Goal: Find specific page/section: Find specific page/section

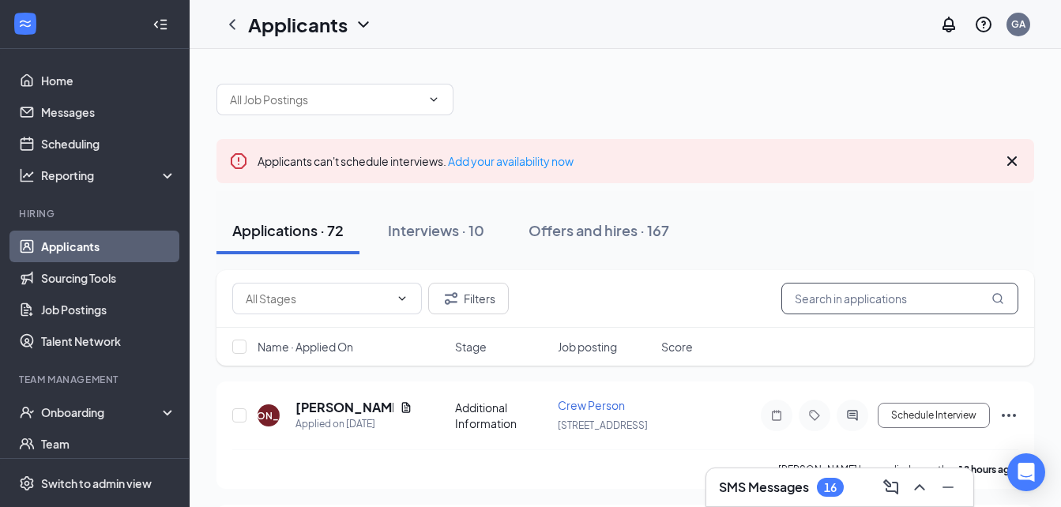
click at [879, 297] on input "text" at bounding box center [899, 299] width 237 height 32
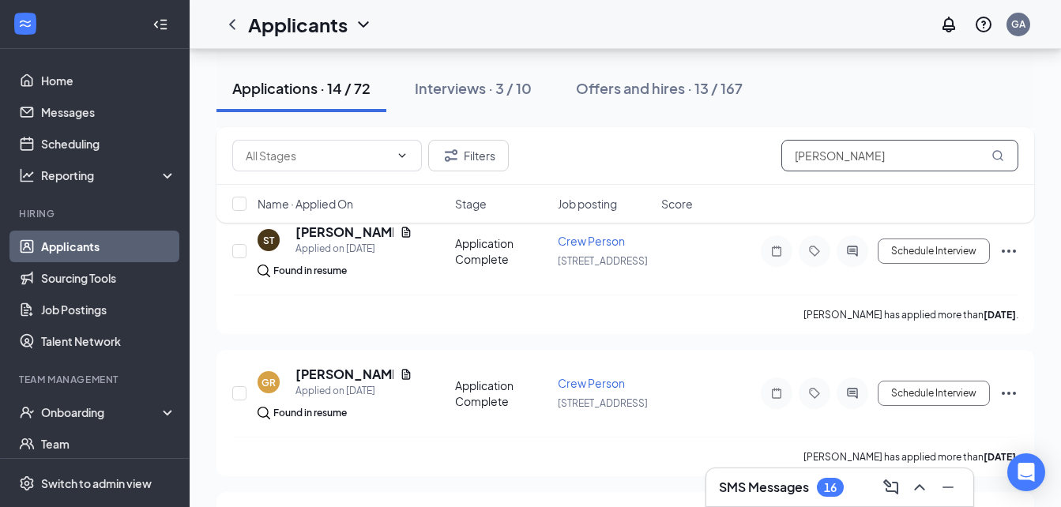
scroll to position [288, 0]
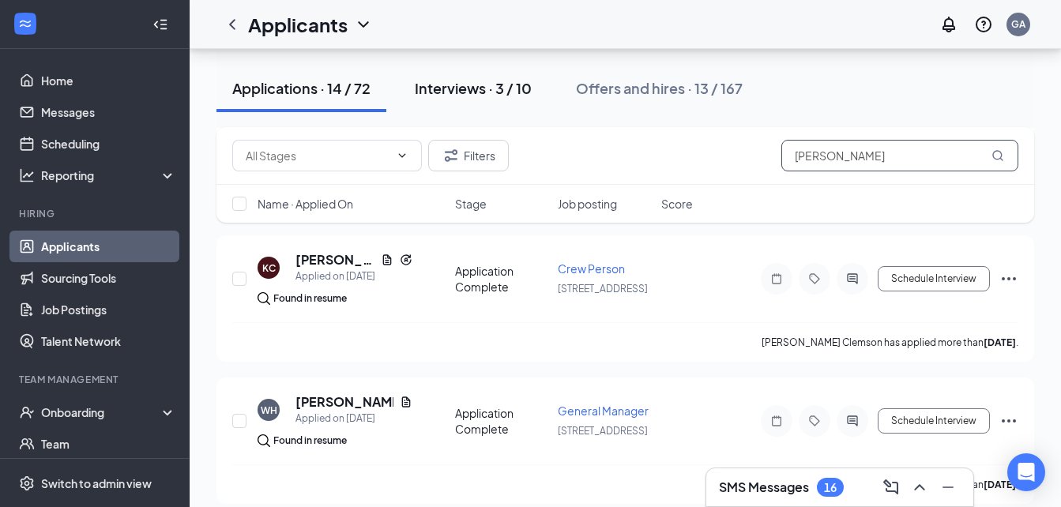
type input "[PERSON_NAME]"
click at [467, 87] on div "Interviews · 3 / 10" at bounding box center [473, 88] width 117 height 20
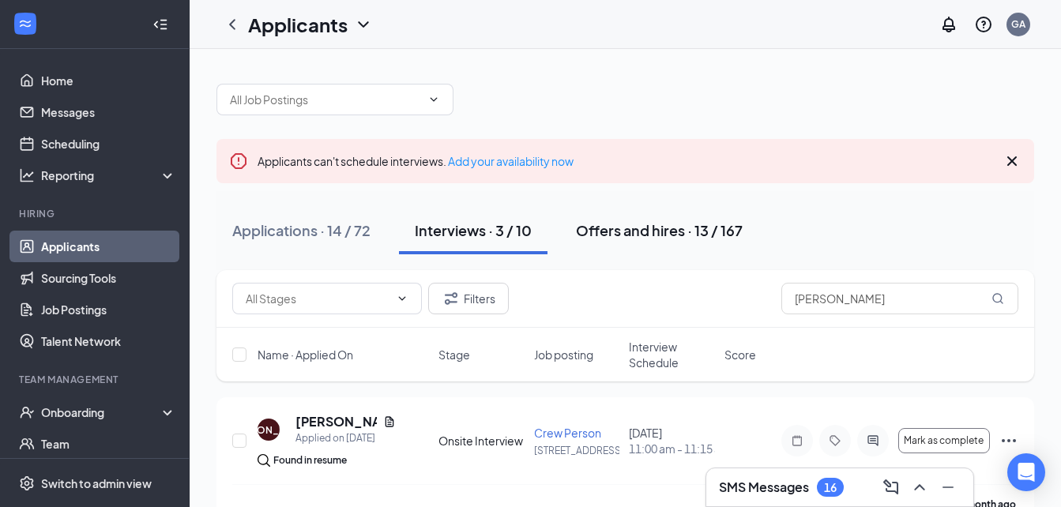
click at [668, 224] on div "Offers and hires · 13 / 167" at bounding box center [659, 230] width 167 height 20
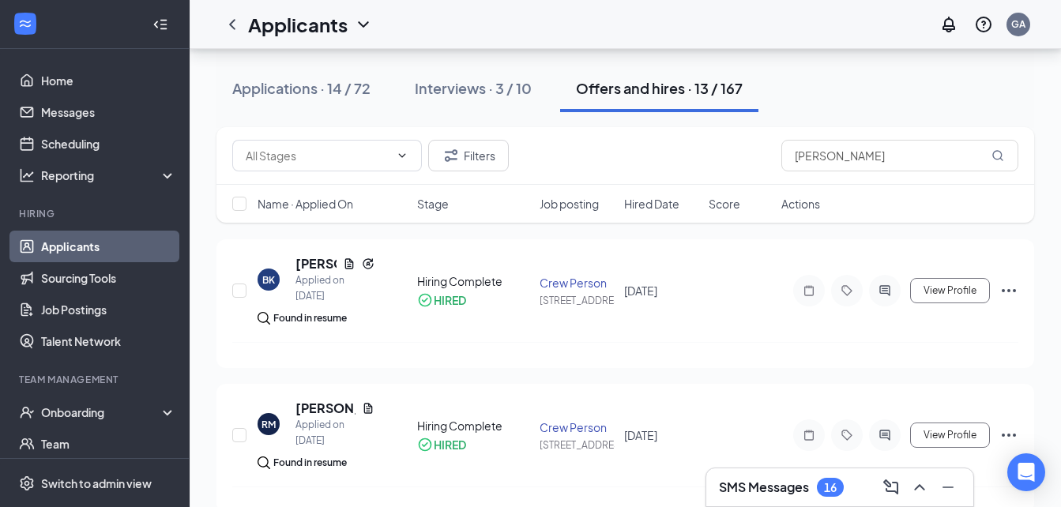
scroll to position [237, 0]
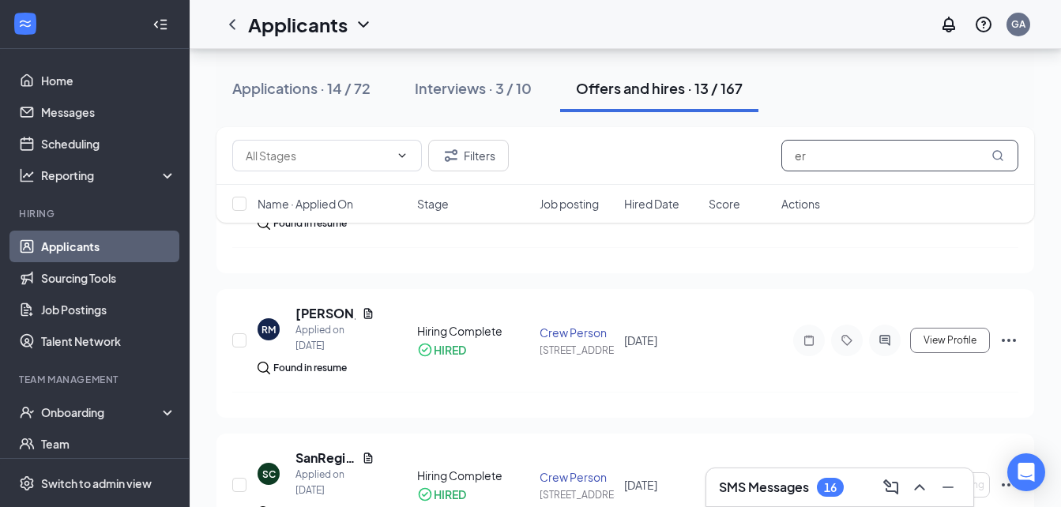
type input "e"
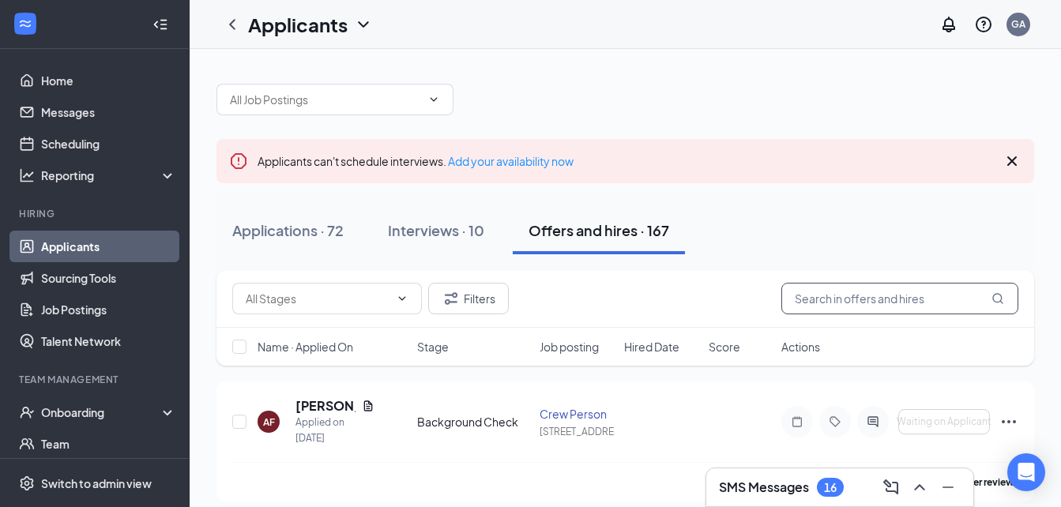
type input "g"
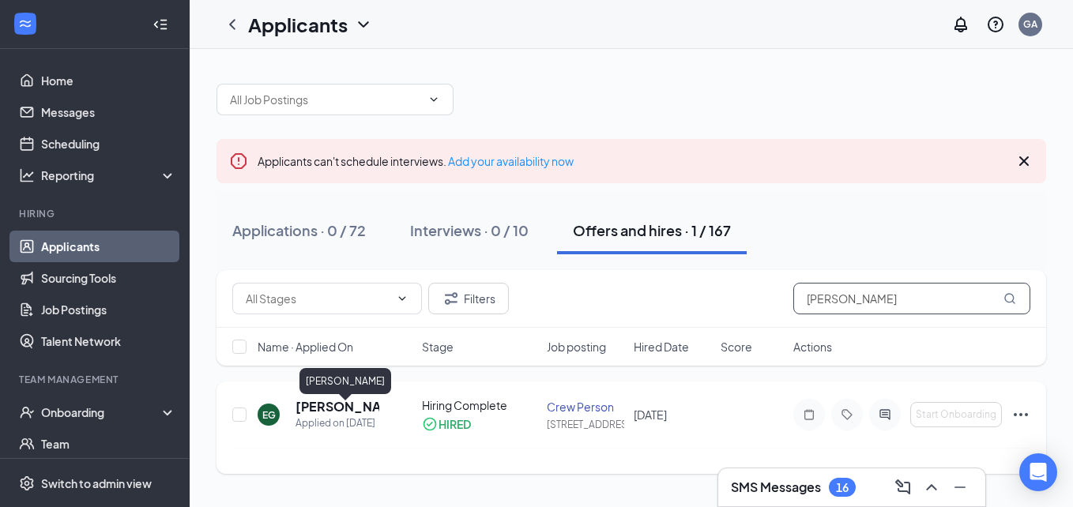
type input "[PERSON_NAME]"
click at [354, 409] on h5 "[PERSON_NAME]" at bounding box center [338, 406] width 84 height 17
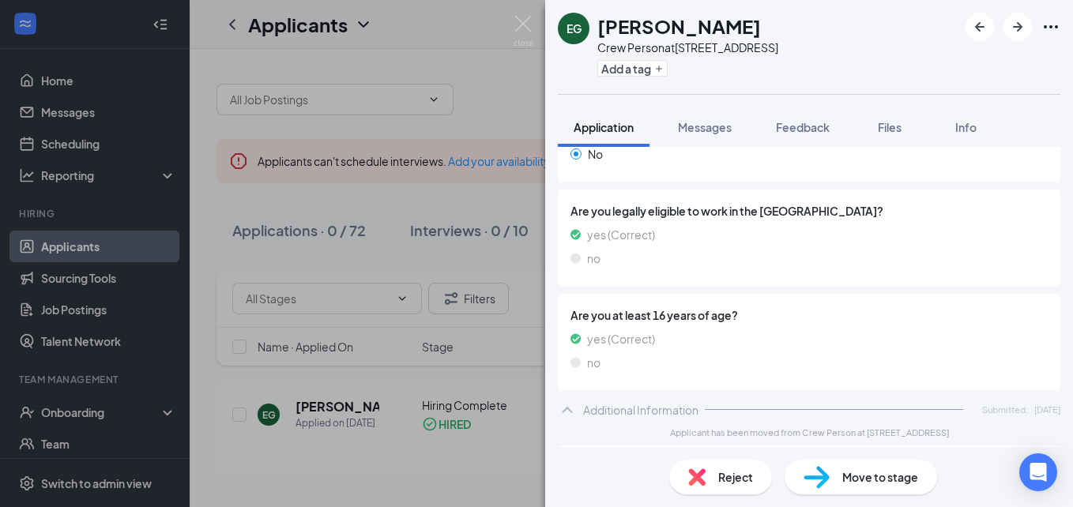
scroll to position [297, 0]
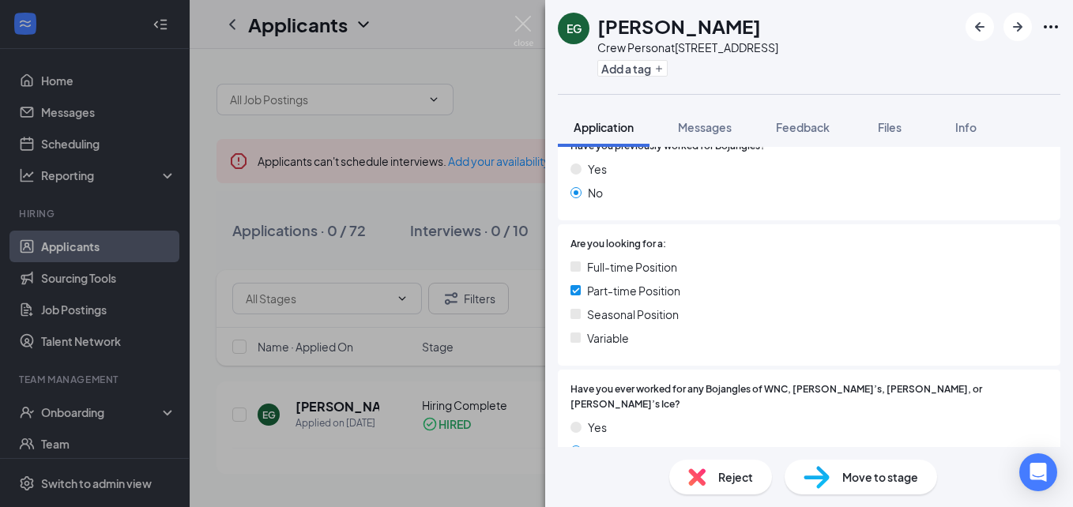
click at [522, 21] on img at bounding box center [524, 31] width 20 height 31
